Goal: Transaction & Acquisition: Obtain resource

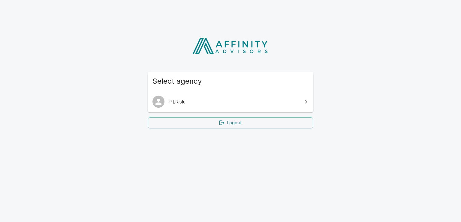
click at [189, 105] on span "PLRisk" at bounding box center [234, 101] width 130 height 7
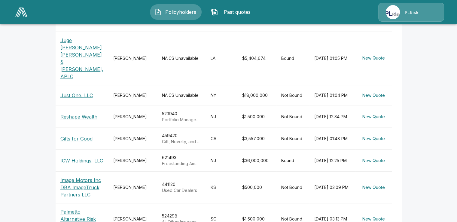
scroll to position [226, 0]
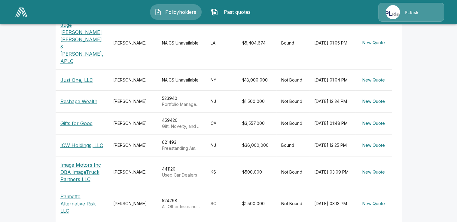
click at [77, 161] on p "Image Motors Inc DBA ImageTruck Partners LLC" at bounding box center [81, 172] width 43 height 22
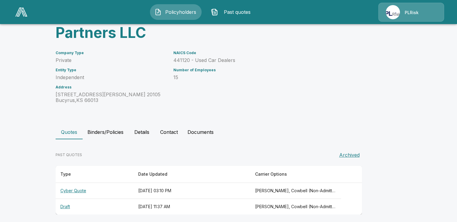
scroll to position [64, 0]
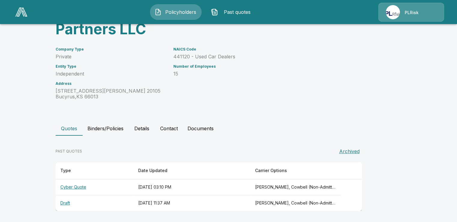
click at [79, 186] on th "Cyber Quote" at bounding box center [95, 187] width 78 height 16
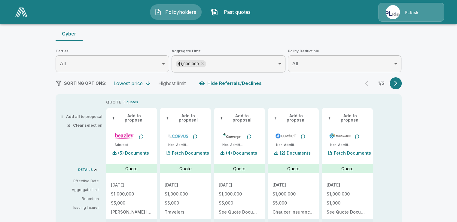
scroll to position [26, 0]
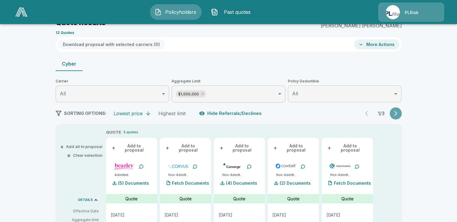
click at [397, 114] on icon "button" at bounding box center [395, 113] width 3 height 5
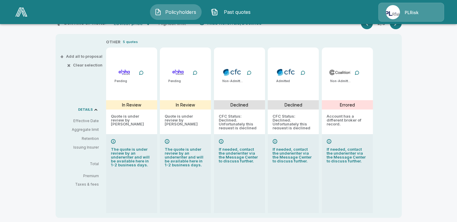
scroll to position [86, 0]
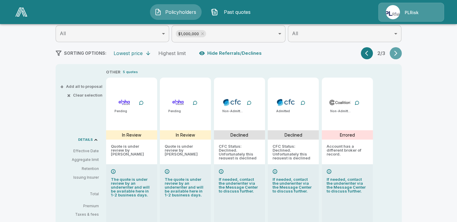
click at [397, 54] on icon "button" at bounding box center [395, 53] width 3 height 5
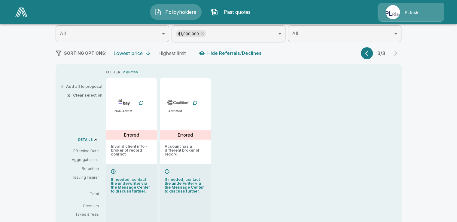
click at [366, 54] on button "button" at bounding box center [367, 53] width 12 height 12
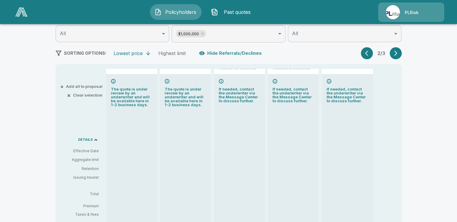
scroll to position [0, 0]
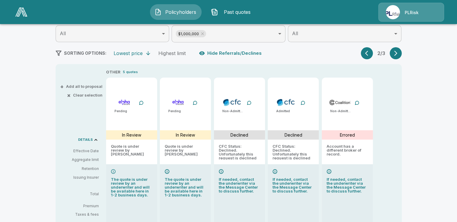
click at [116, 171] on div at bounding box center [113, 171] width 5 height 5
click at [125, 184] on p "The quote is under review by an underwriter and will be available here in 1-2 b…" at bounding box center [131, 187] width 41 height 20
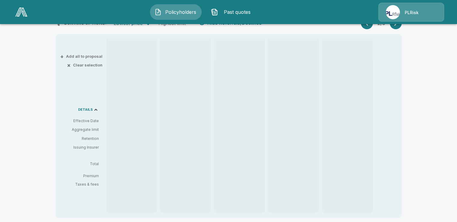
scroll to position [56, 0]
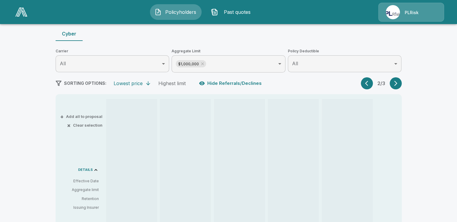
click at [368, 87] on button "button" at bounding box center [367, 83] width 12 height 12
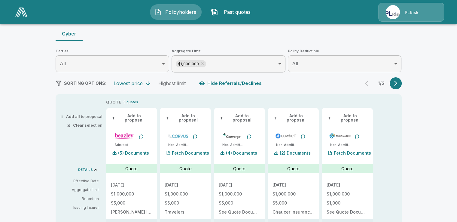
scroll to position [26, 0]
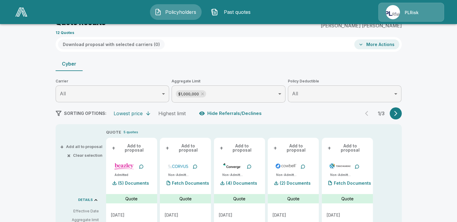
click at [399, 113] on icon "button" at bounding box center [396, 113] width 6 height 6
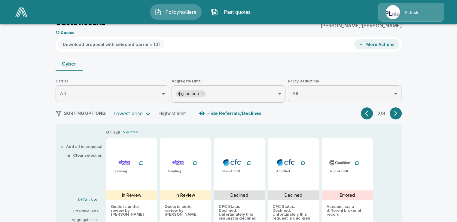
click at [399, 113] on icon "button" at bounding box center [396, 113] width 6 height 6
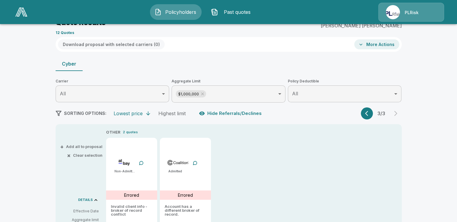
scroll to position [86, 0]
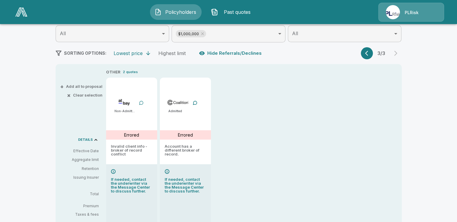
click at [144, 103] on div at bounding box center [141, 102] width 5 height 5
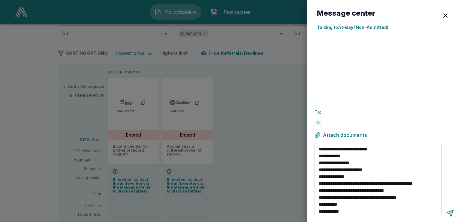
click at [331, 105] on div "**********" at bounding box center [385, 163] width 154 height 118
click at [280, 105] on div at bounding box center [230, 111] width 461 height 222
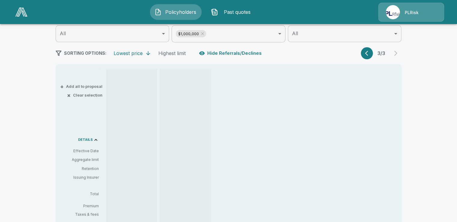
scroll to position [0, 0]
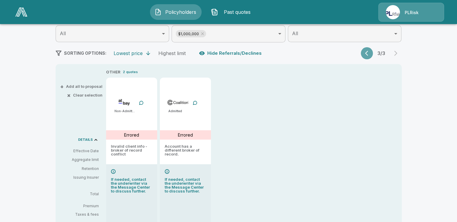
click at [371, 54] on icon "button" at bounding box center [368, 53] width 6 height 6
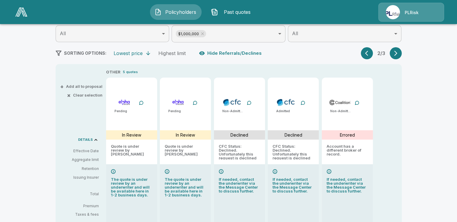
click at [368, 55] on icon "button" at bounding box center [366, 53] width 3 height 5
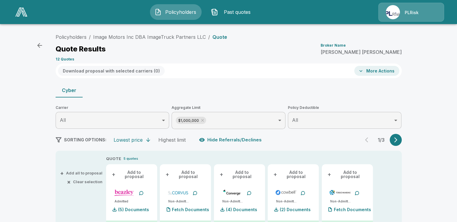
scroll to position [30, 0]
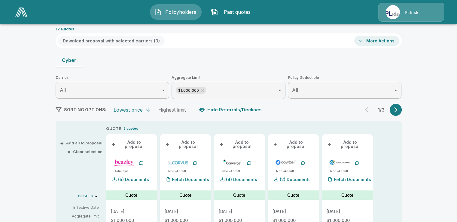
click at [113, 38] on button "Download proposal with selected carriers ( 0 )" at bounding box center [111, 41] width 107 height 10
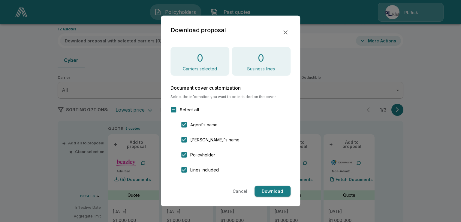
click at [197, 60] on h4 "0" at bounding box center [200, 58] width 6 height 13
click at [287, 33] on icon "button" at bounding box center [286, 32] width 4 height 4
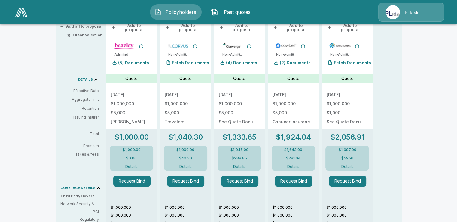
scroll to position [26, 0]
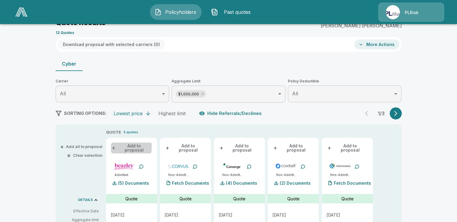
click at [114, 147] on span "+" at bounding box center [114, 148] width 4 height 4
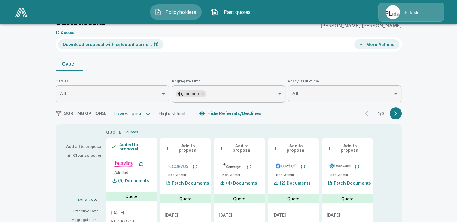
click at [169, 146] on span "+" at bounding box center [167, 148] width 4 height 4
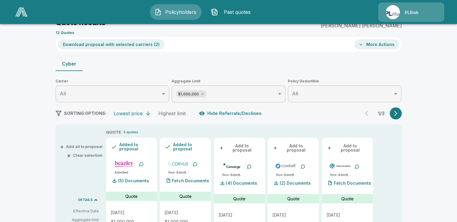
click at [223, 146] on span "+" at bounding box center [222, 148] width 4 height 4
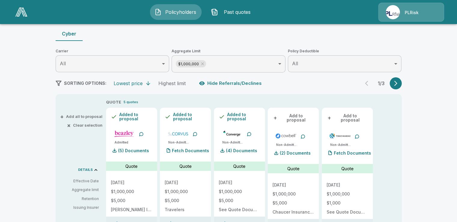
scroll to position [0, 0]
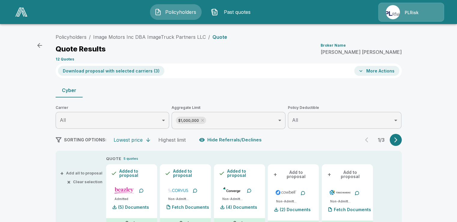
click at [371, 73] on button "More Actions" at bounding box center [376, 71] width 45 height 10
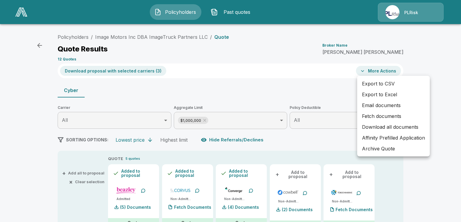
click at [318, 75] on div at bounding box center [230, 111] width 461 height 222
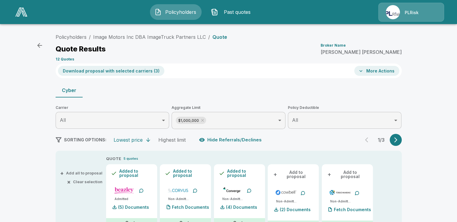
click at [114, 70] on button "Download proposal with selected carriers ( 3 )" at bounding box center [111, 71] width 106 height 10
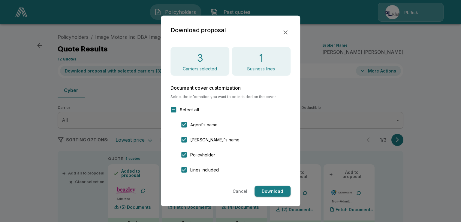
click at [271, 188] on button "Download" at bounding box center [273, 191] width 36 height 11
click at [287, 33] on icon "button" at bounding box center [285, 32] width 7 height 7
